Goal: Navigation & Orientation: Find specific page/section

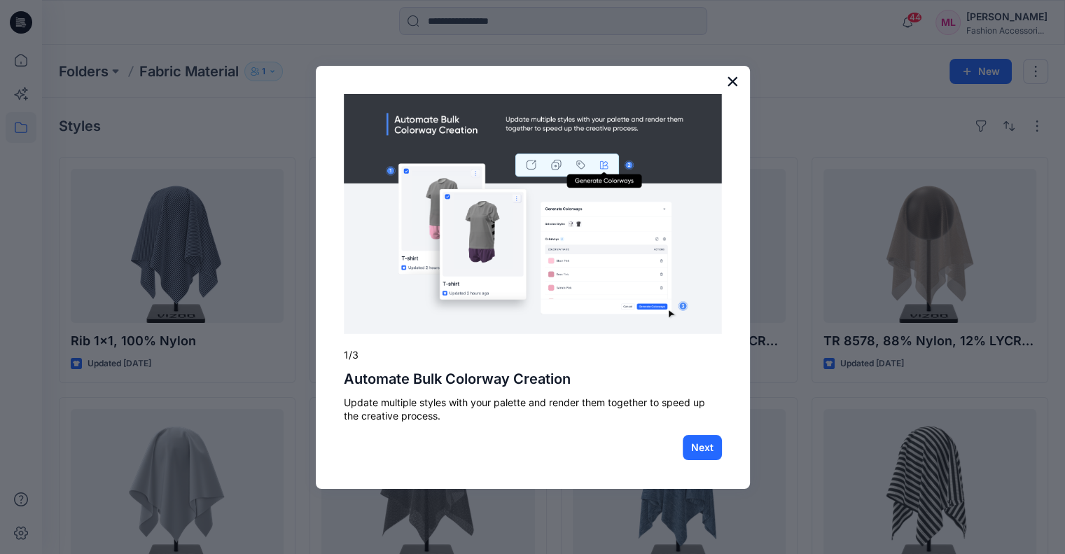
click at [727, 74] on button "×" at bounding box center [732, 81] width 13 height 22
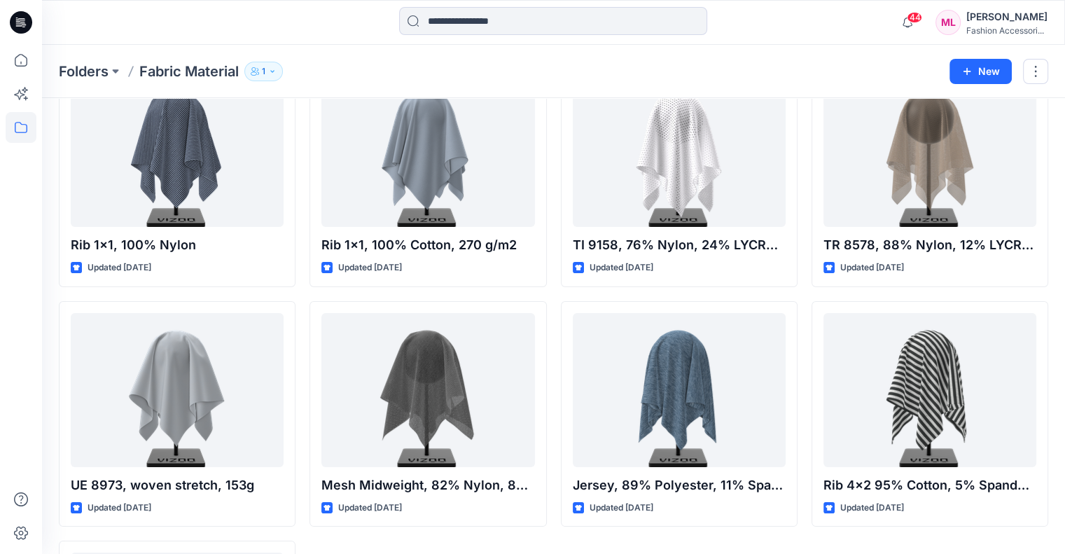
scroll to position [43, 0]
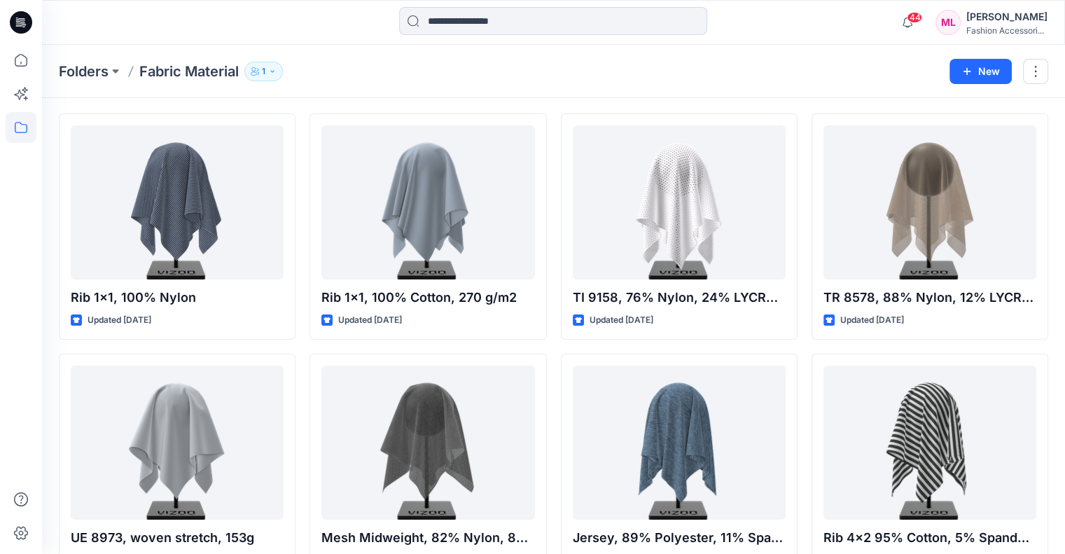
click at [25, 25] on icon at bounding box center [23, 25] width 5 height 1
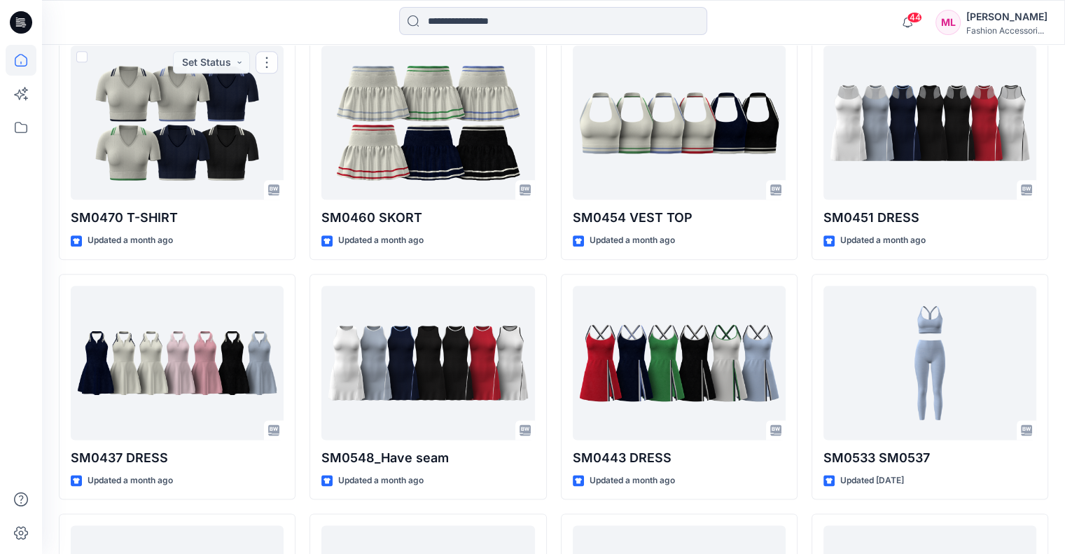
scroll to position [1629, 0]
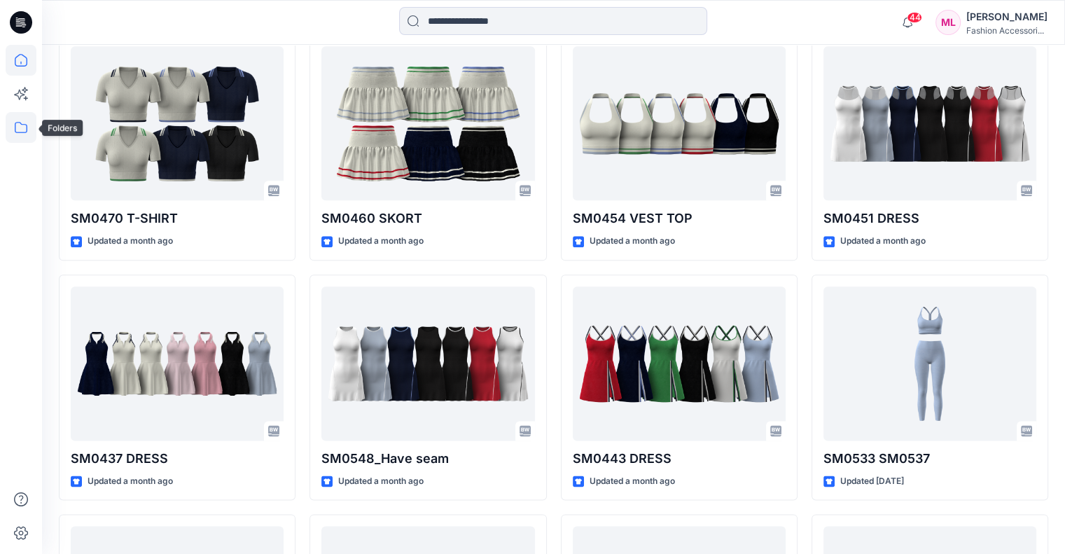
click at [26, 124] on icon at bounding box center [21, 127] width 31 height 31
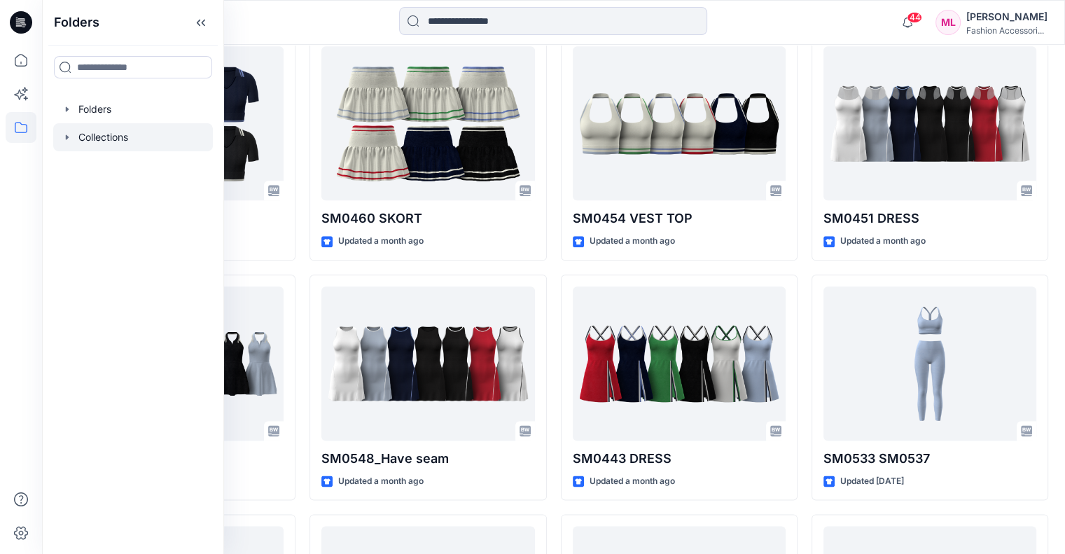
click at [158, 149] on div at bounding box center [133, 137] width 160 height 28
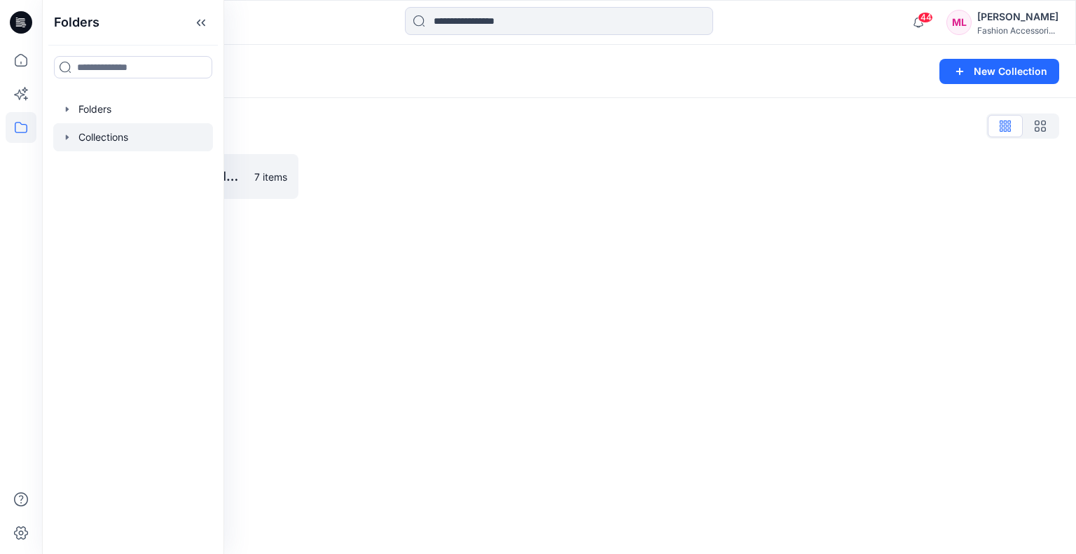
click at [611, 245] on div "Collections New Collection Collections List PR Meeting [DATE] (PICKED) 7 items" at bounding box center [558, 299] width 1033 height 509
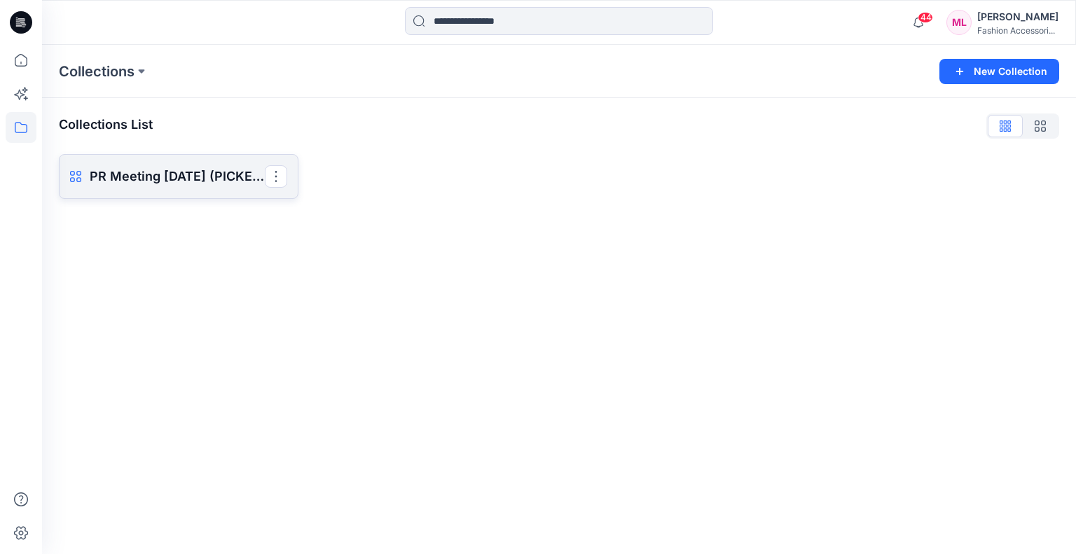
click at [237, 183] on p "PR Meeting [DATE] (PICKED)" at bounding box center [177, 177] width 175 height 20
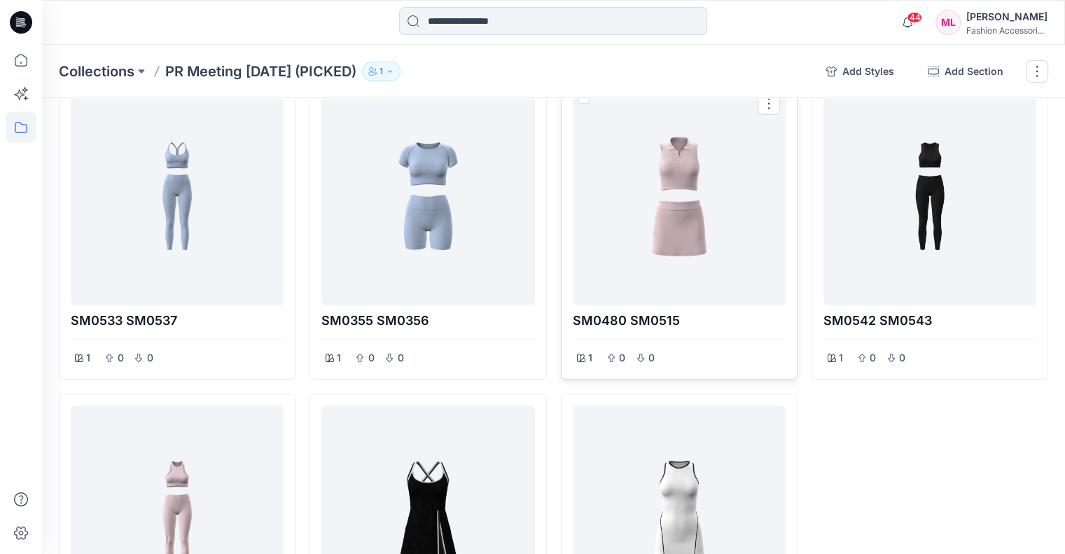
scroll to position [140, 0]
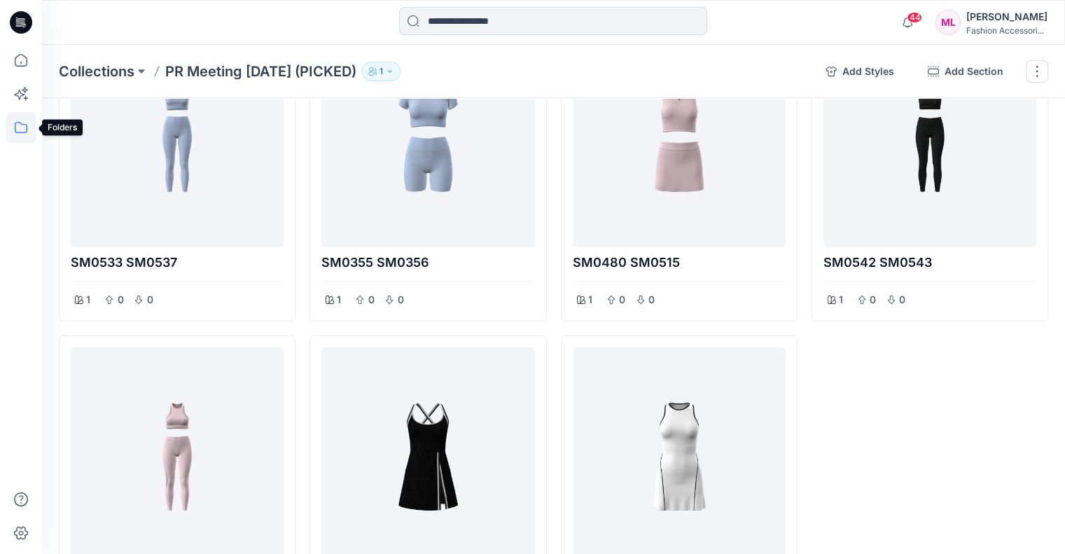
click at [17, 128] on icon at bounding box center [21, 127] width 31 height 31
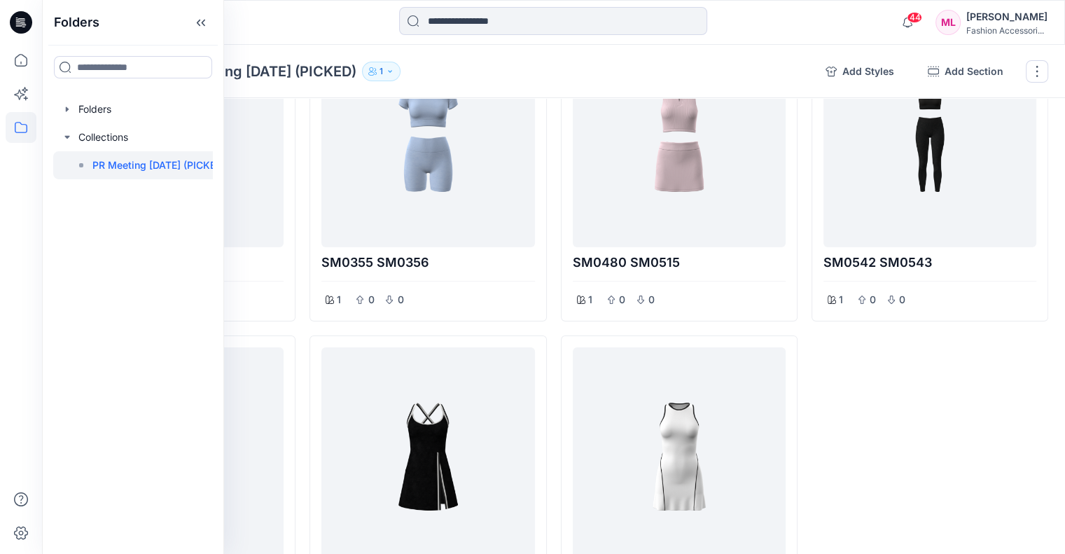
click at [140, 171] on p "PR Meeting [DATE] (PICKED)" at bounding box center [159, 165] width 134 height 17
click at [82, 134] on div at bounding box center [143, 137] width 181 height 28
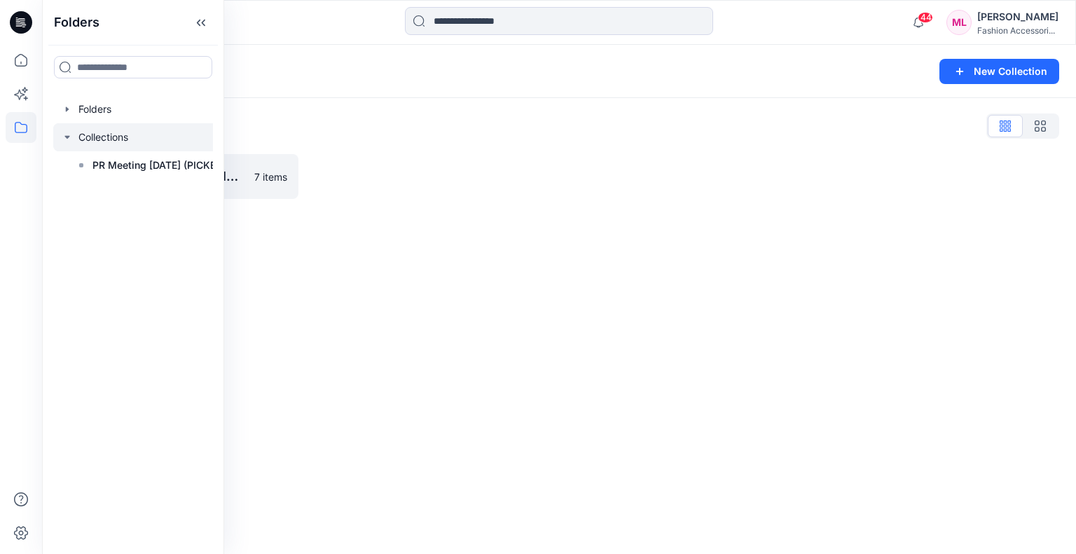
click at [394, 242] on div "Collections New Collection Collections List PR Meeting [DATE] (PICKED) 7 items" at bounding box center [558, 299] width 1033 height 509
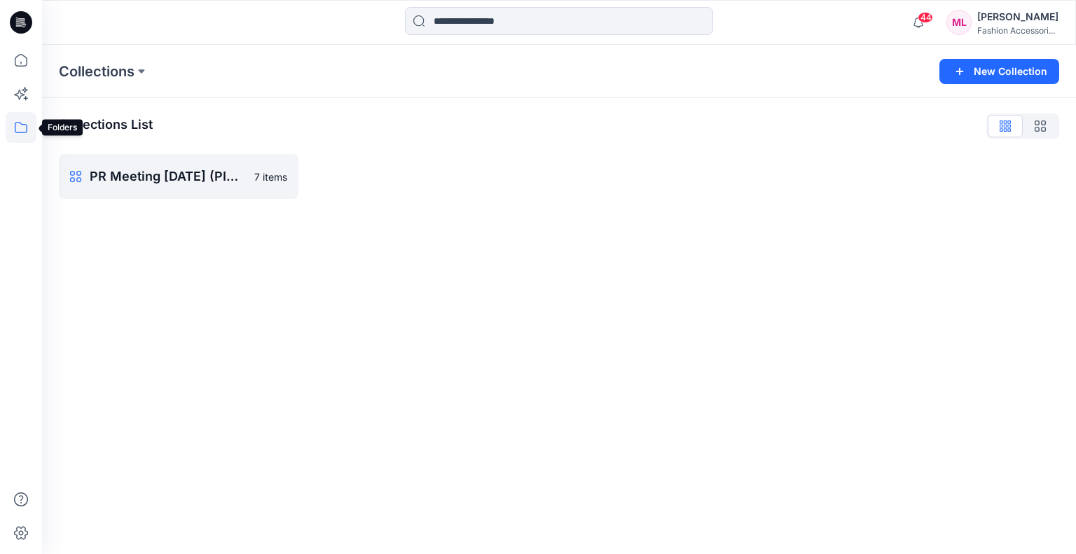
click at [22, 127] on icon at bounding box center [21, 127] width 31 height 31
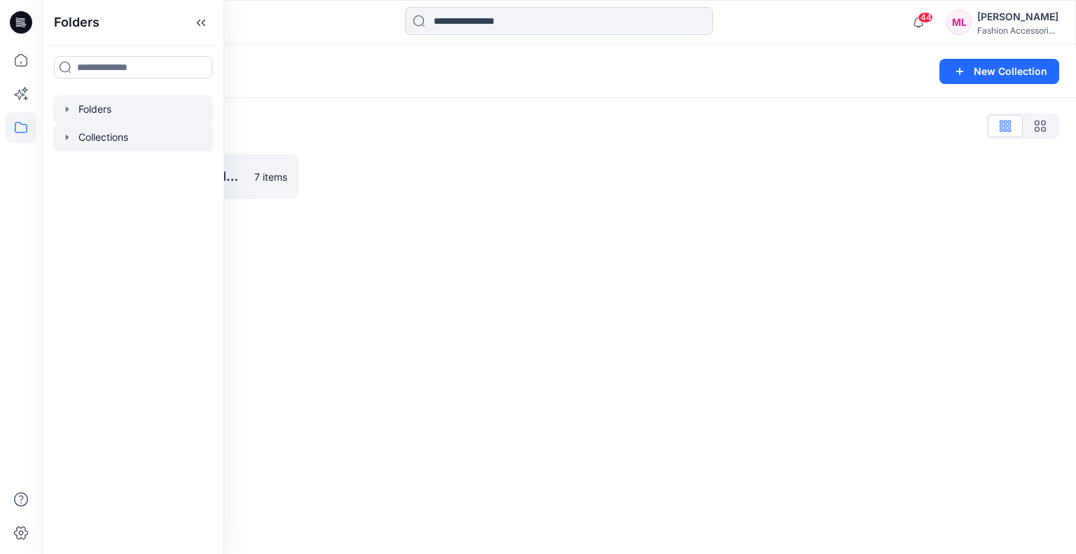
click at [110, 118] on div at bounding box center [133, 109] width 160 height 28
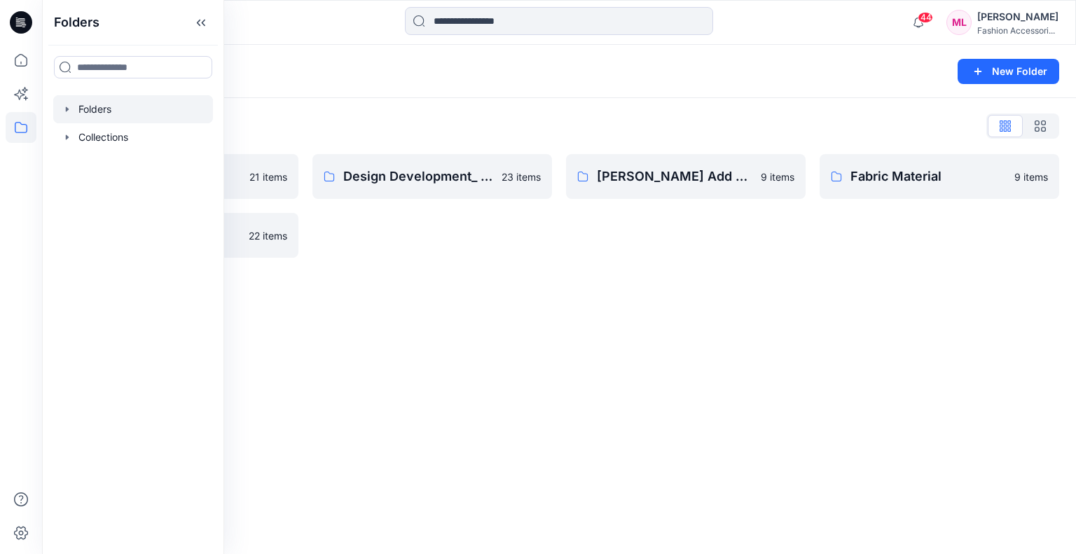
click at [475, 296] on div "Folders New Folder Folders List Basic Block 21 items PR Meeting [DATE] 22 items…" at bounding box center [558, 299] width 1033 height 509
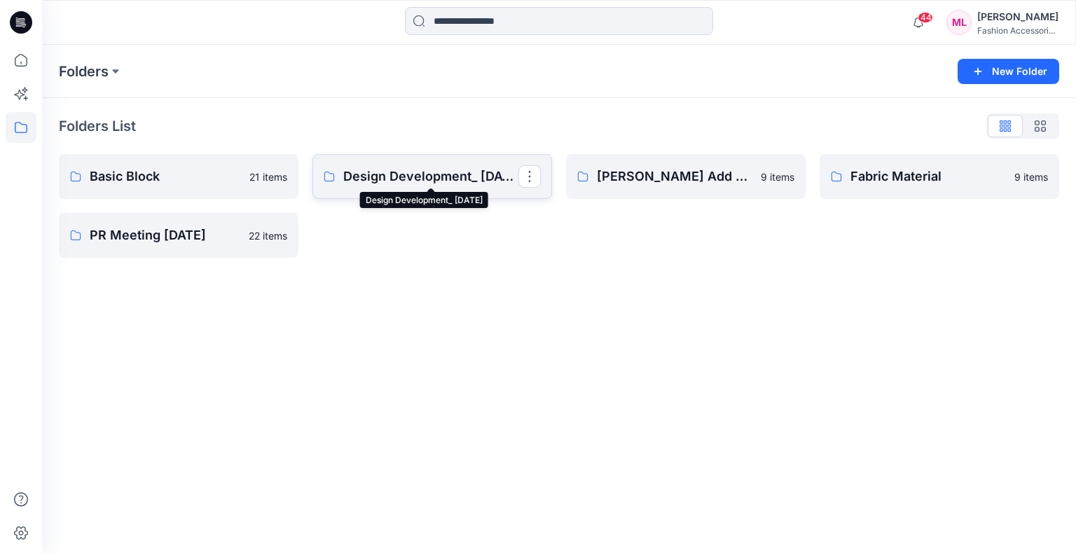
click at [459, 176] on p "Design Development_ [DATE]" at bounding box center [430, 177] width 175 height 20
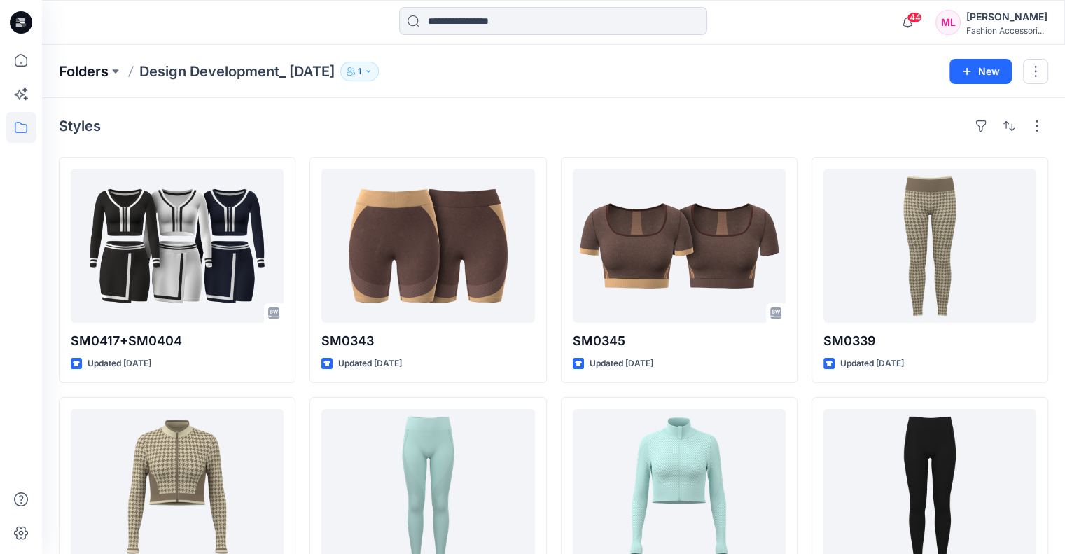
click at [95, 65] on p "Folders" at bounding box center [84, 72] width 50 height 20
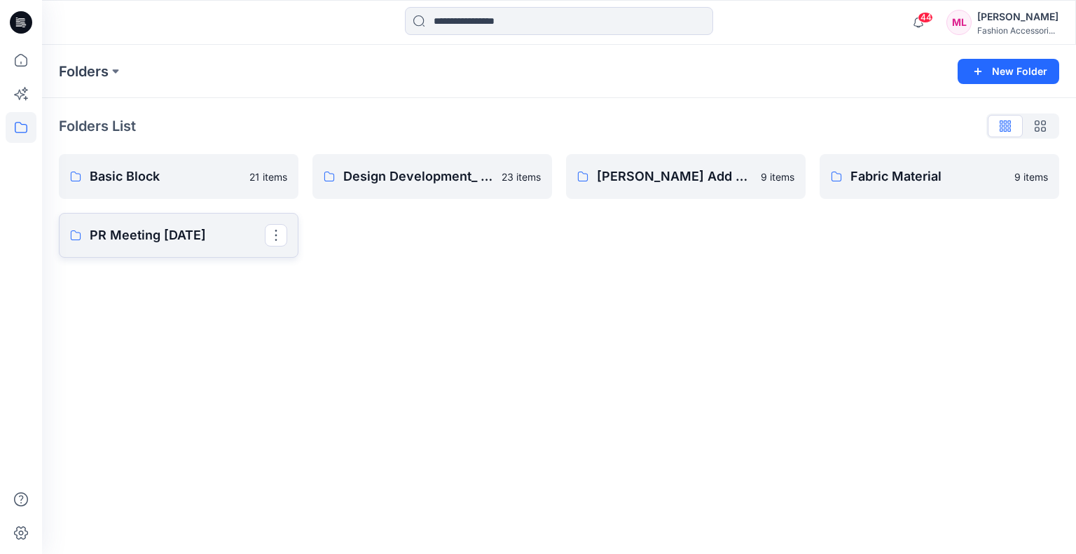
click at [172, 239] on p "PR Meeting [DATE]" at bounding box center [177, 235] width 175 height 20
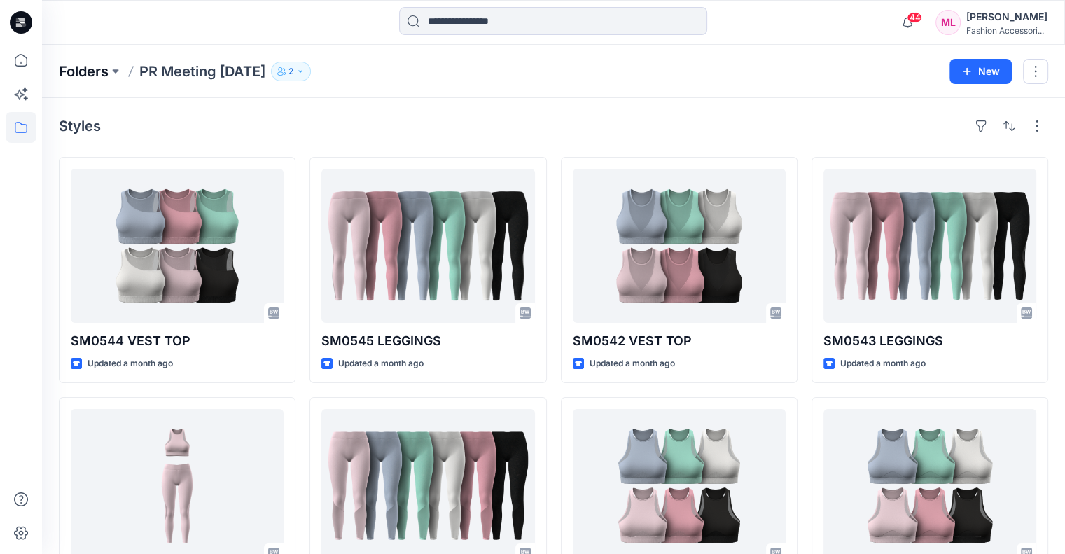
click at [106, 67] on p "Folders" at bounding box center [84, 72] width 50 height 20
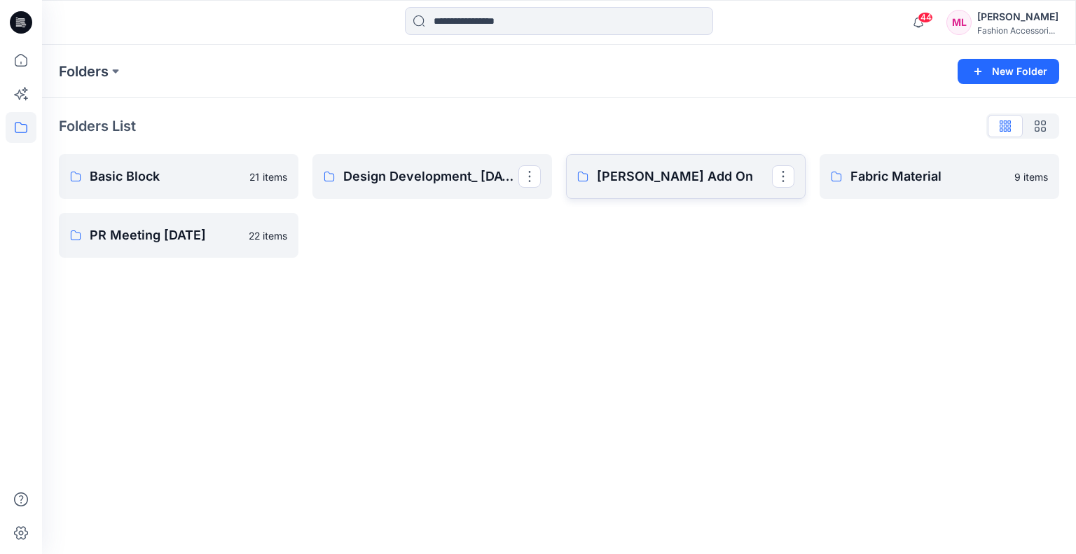
click at [693, 187] on link "[PERSON_NAME] Add On" at bounding box center [685, 176] width 239 height 45
